Goal: Transaction & Acquisition: Book appointment/travel/reservation

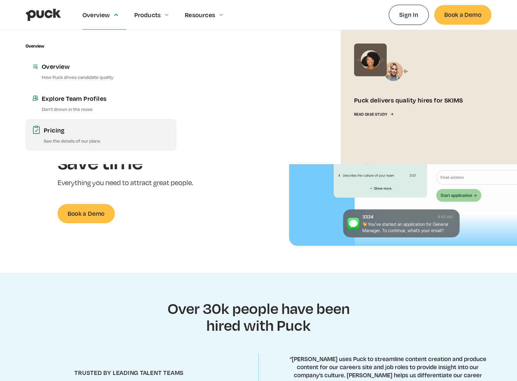
click at [60, 130] on div "Pricing" at bounding box center [107, 130] width 126 height 8
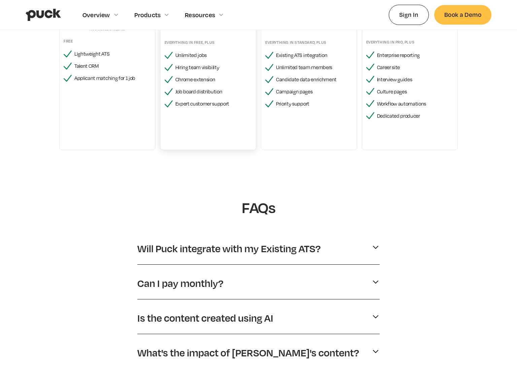
scroll to position [163, 0]
click at [239, 256] on div "Will Puck integrate with my Existing ATS?" at bounding box center [258, 248] width 243 height 18
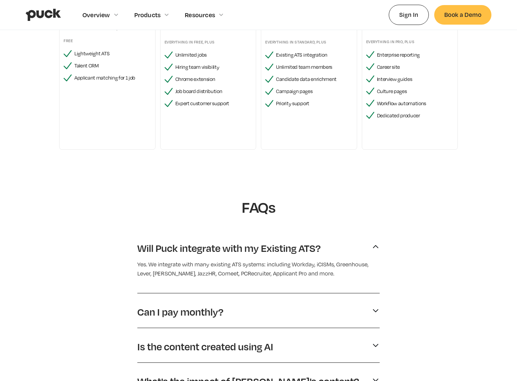
click at [238, 246] on p "Will Puck integrate with my Existing ATS?" at bounding box center [229, 248] width 184 height 13
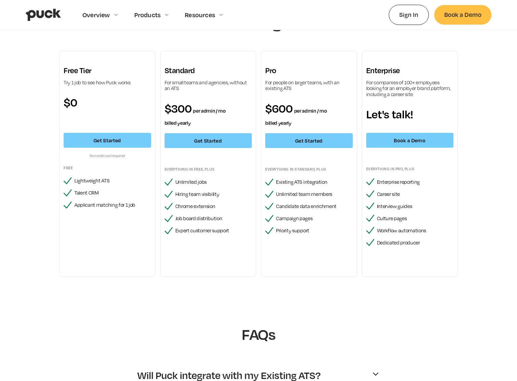
scroll to position [0, 0]
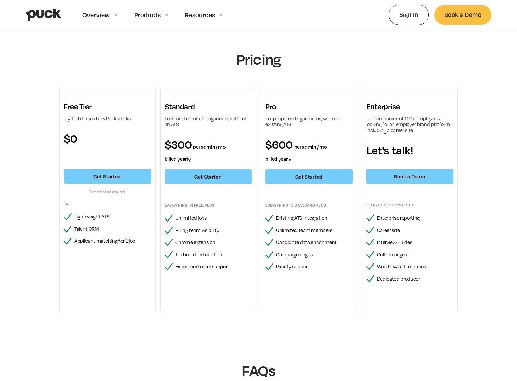
click at [463, 27] on div "Overview Overview Overview How Puck drives candidate quality Explore Team Profi…" at bounding box center [259, 15] width 466 height 30
click at [463, 11] on link "Book a Demo" at bounding box center [463, 14] width 57 height 19
